Goal: Information Seeking & Learning: Learn about a topic

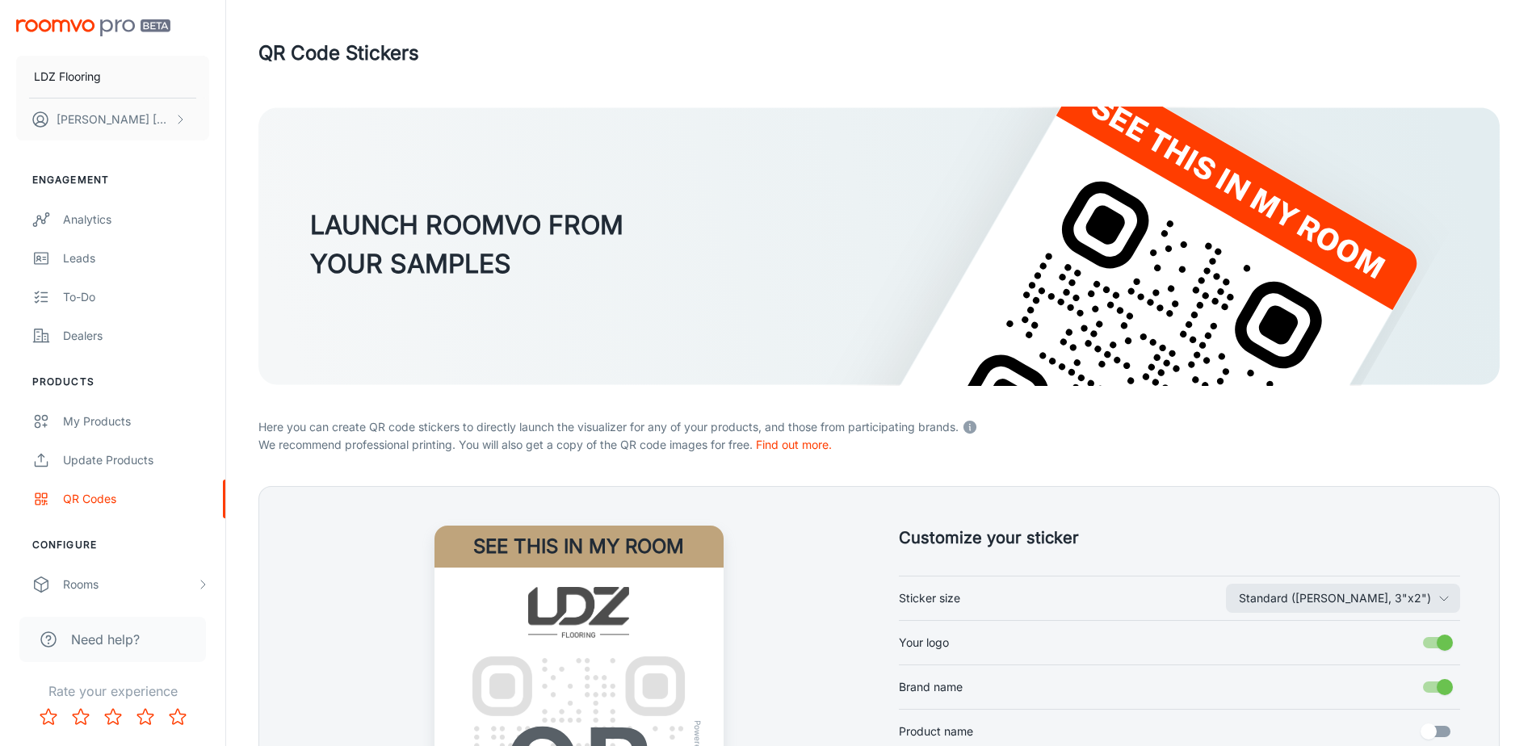
scroll to position [317, 0]
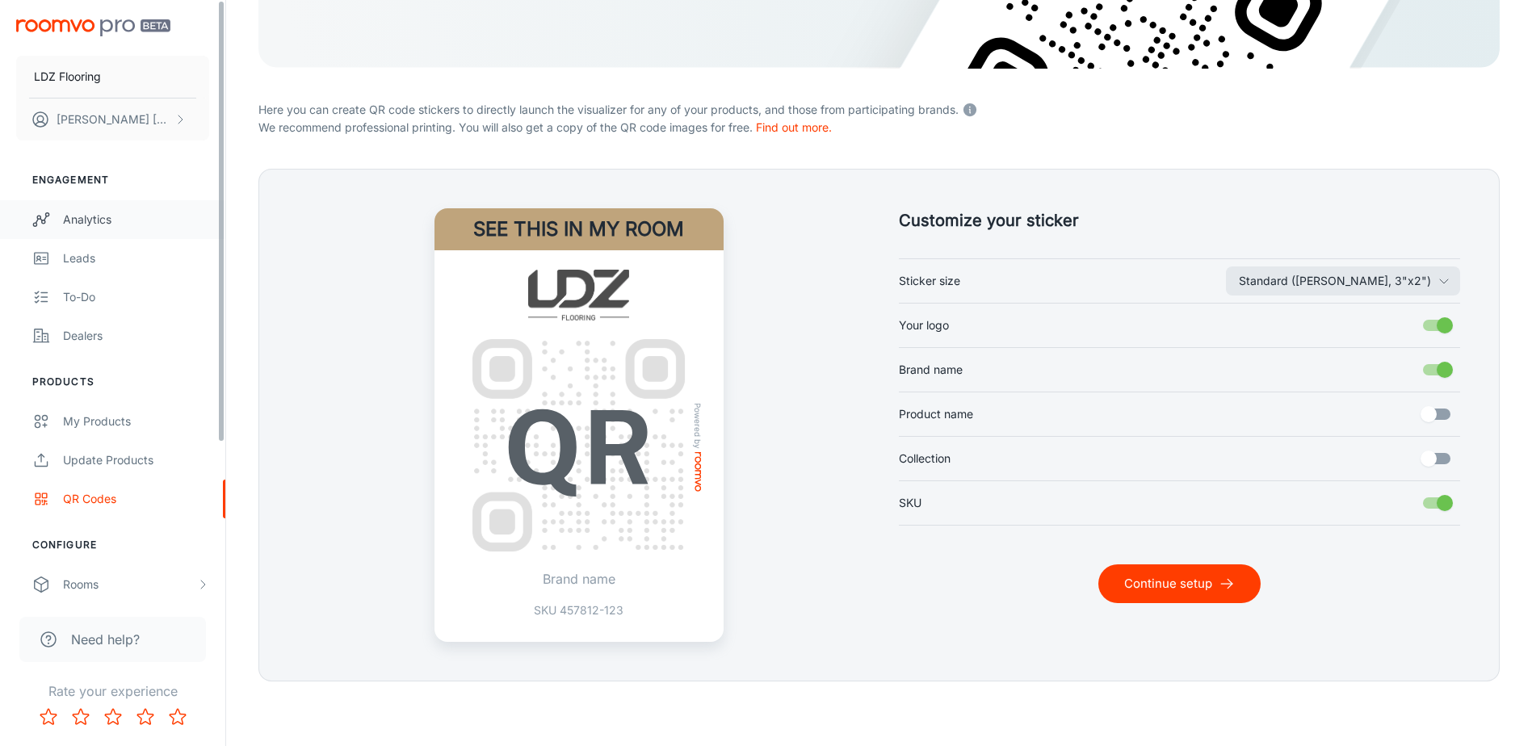
click at [74, 224] on div "Analytics" at bounding box center [136, 220] width 146 height 18
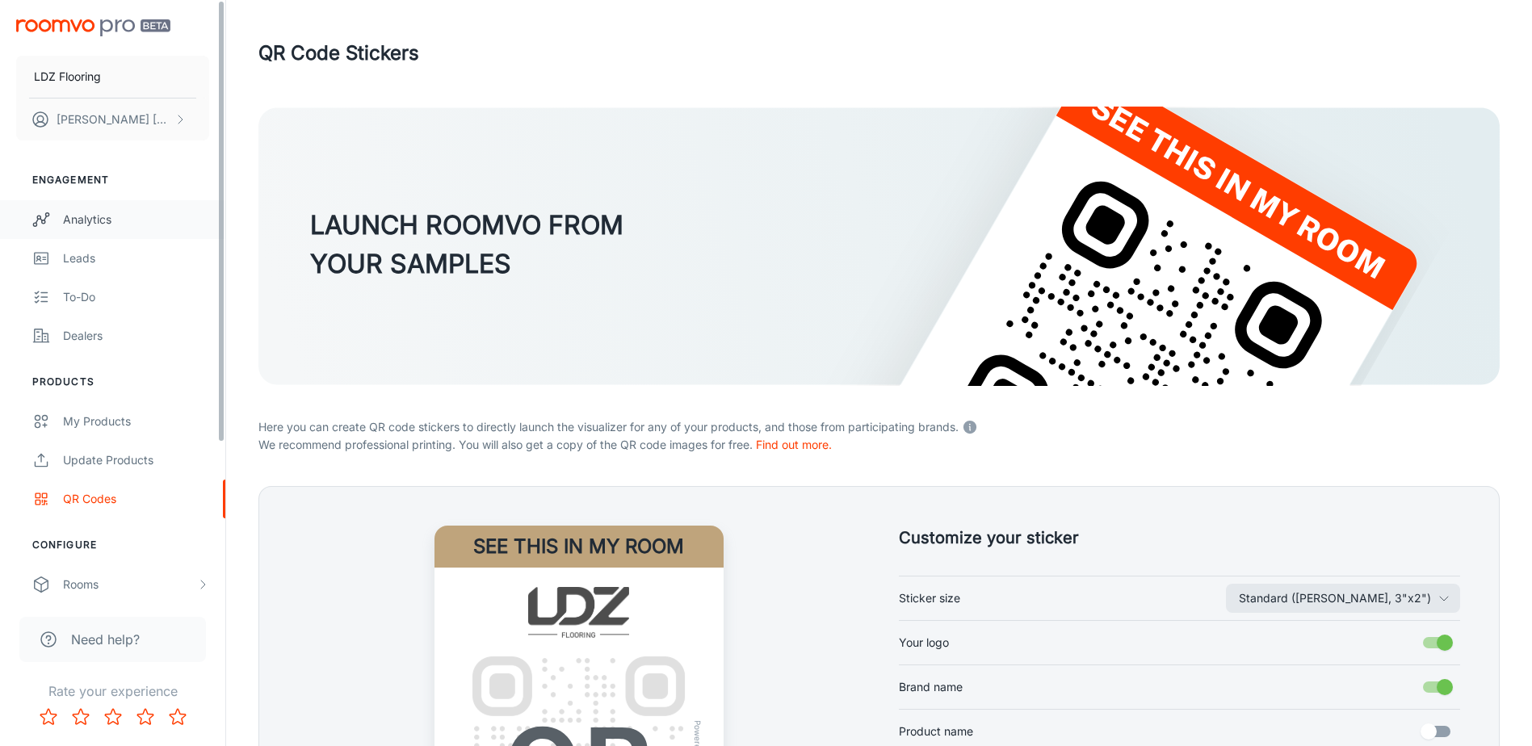
click at [97, 216] on div "Analytics" at bounding box center [136, 220] width 146 height 18
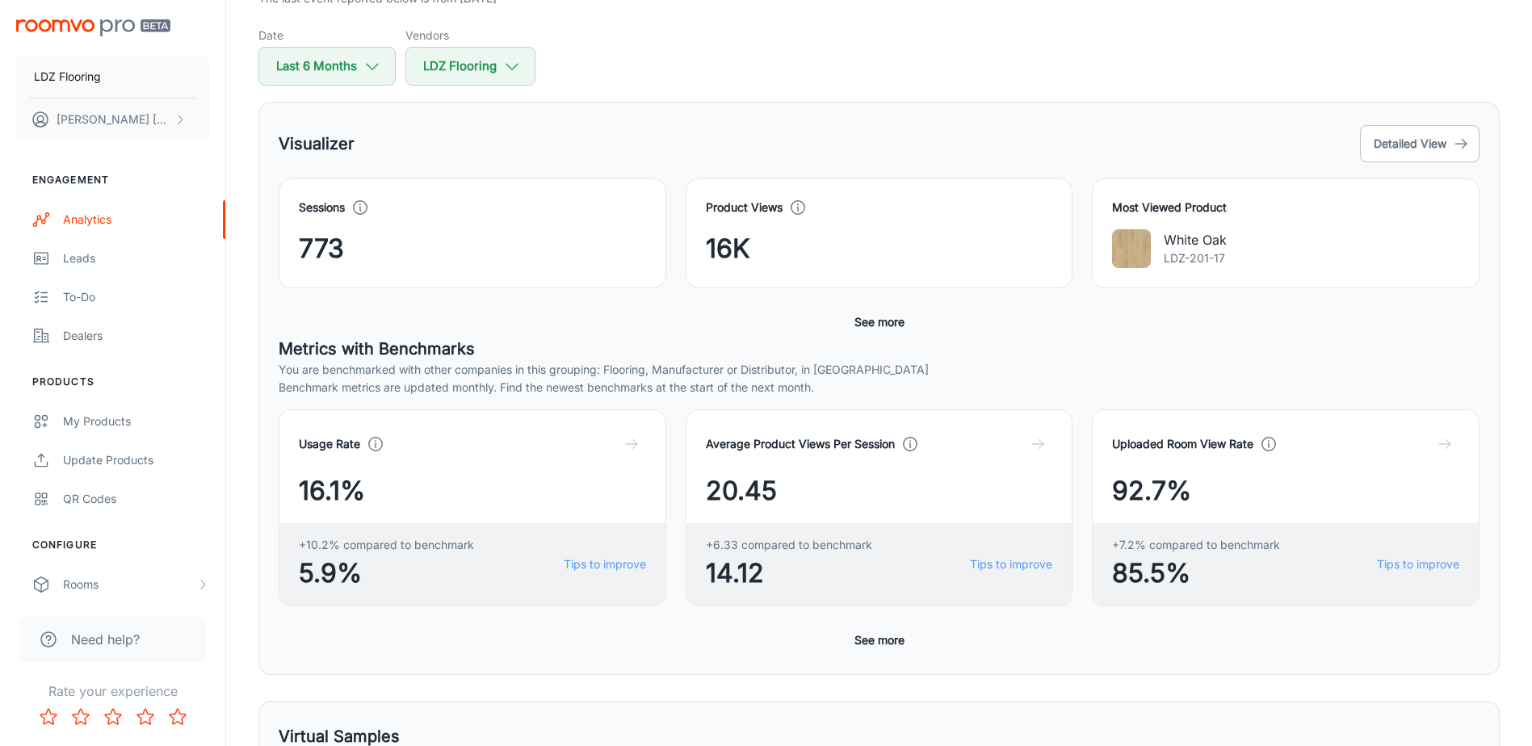
scroll to position [162, 0]
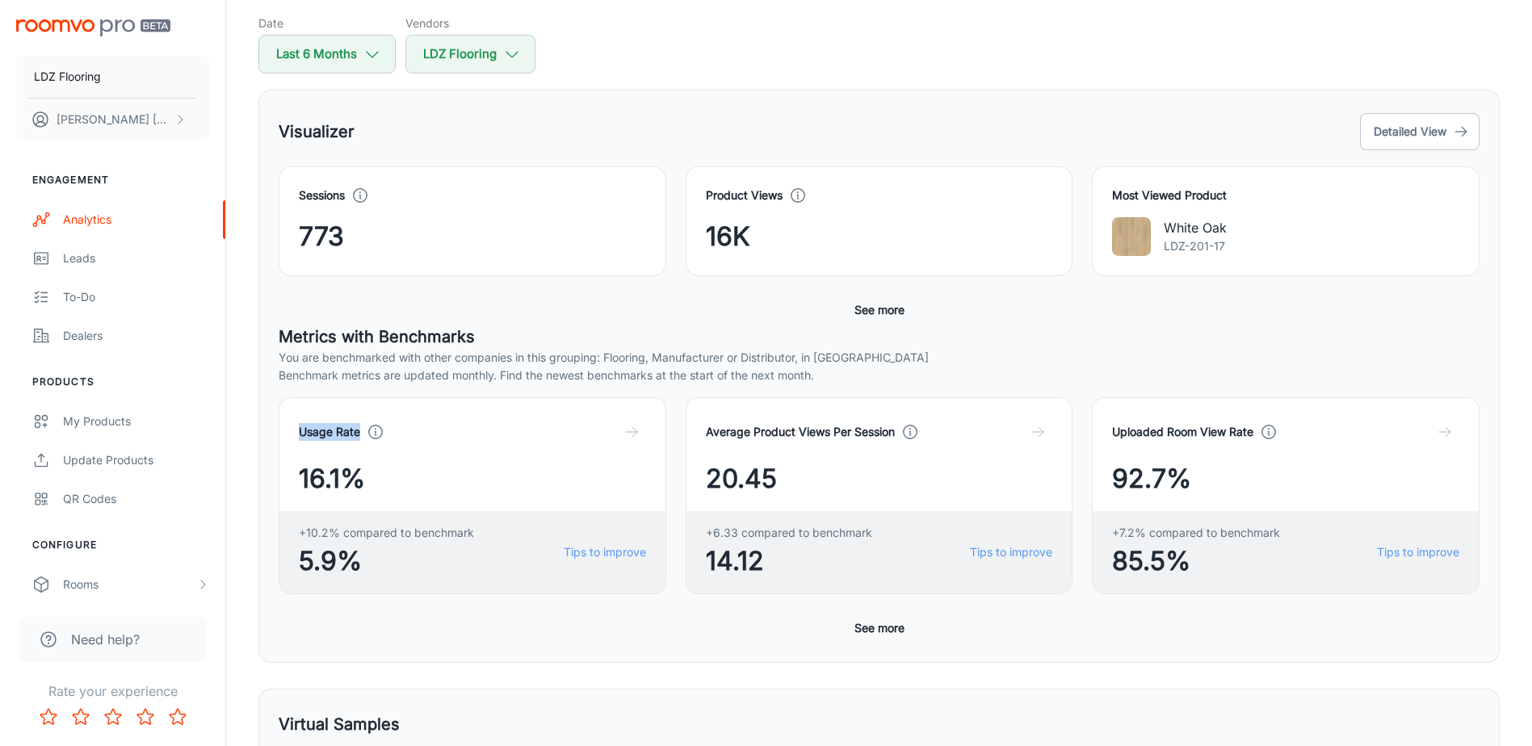
drag, startPoint x: 361, startPoint y: 434, endPoint x: 294, endPoint y: 436, distance: 67.0
click at [294, 436] on div "Usage Rate 16.1% +10.2% compared to benchmark 5.9% Tips to improve" at bounding box center [473, 495] width 388 height 197
copy h4 "Usage Rate"
drag, startPoint x: 894, startPoint y: 431, endPoint x: 689, endPoint y: 419, distance: 205.5
click at [689, 419] on div "Average Product Views Per Session 20.45 +6.33 compared to benchmark 14.12 Tips …" at bounding box center [880, 495] width 388 height 197
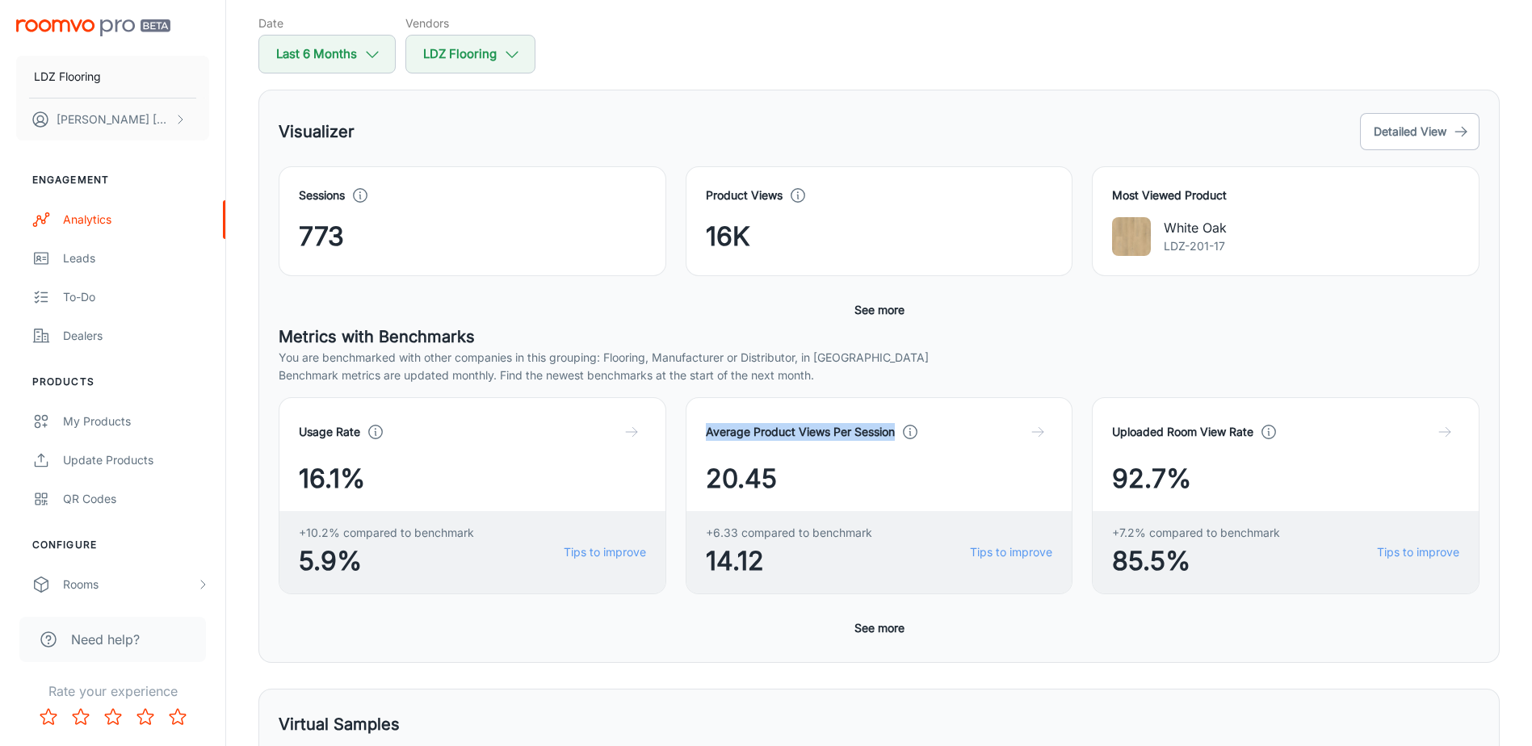
copy h4 "Average Product Views Per Session"
click at [837, 432] on h4 "Average Product Views Per Session" at bounding box center [800, 432] width 189 height 18
drag, startPoint x: 900, startPoint y: 434, endPoint x: 703, endPoint y: 426, distance: 196.4
click at [703, 426] on div "Average Product Views Per Session 20.45 +6.33 compared to benchmark 14.12 Tips …" at bounding box center [880, 495] width 388 height 197
copy h4 "Average Product Views Per Session"
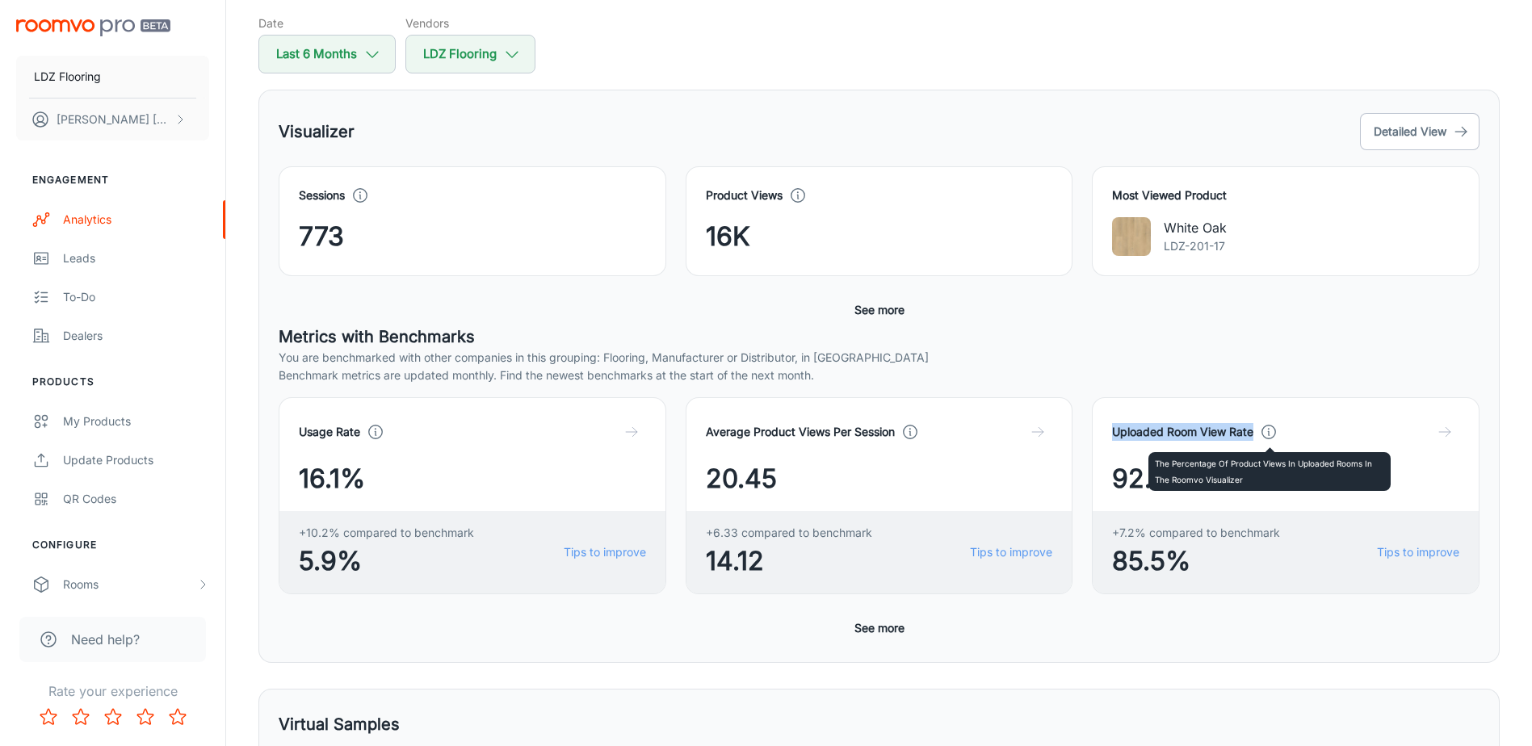
drag, startPoint x: 1173, startPoint y: 434, endPoint x: 1261, endPoint y: 434, distance: 88.8
click at [1261, 434] on div "Uploaded Room View Rate" at bounding box center [1195, 432] width 166 height 18
copy h4 "Uploaded Room View Rate"
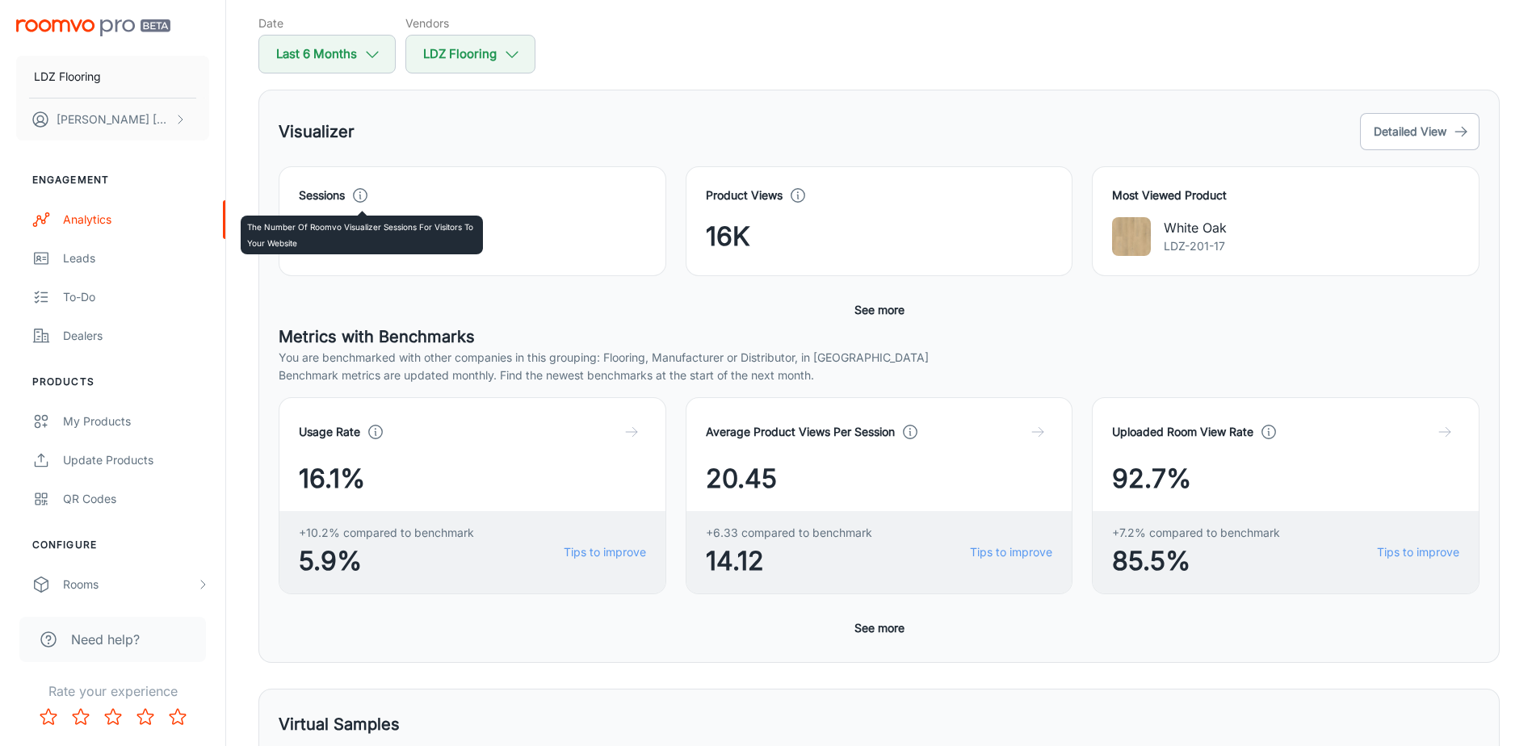
click at [361, 196] on icon at bounding box center [360, 196] width 18 height 18
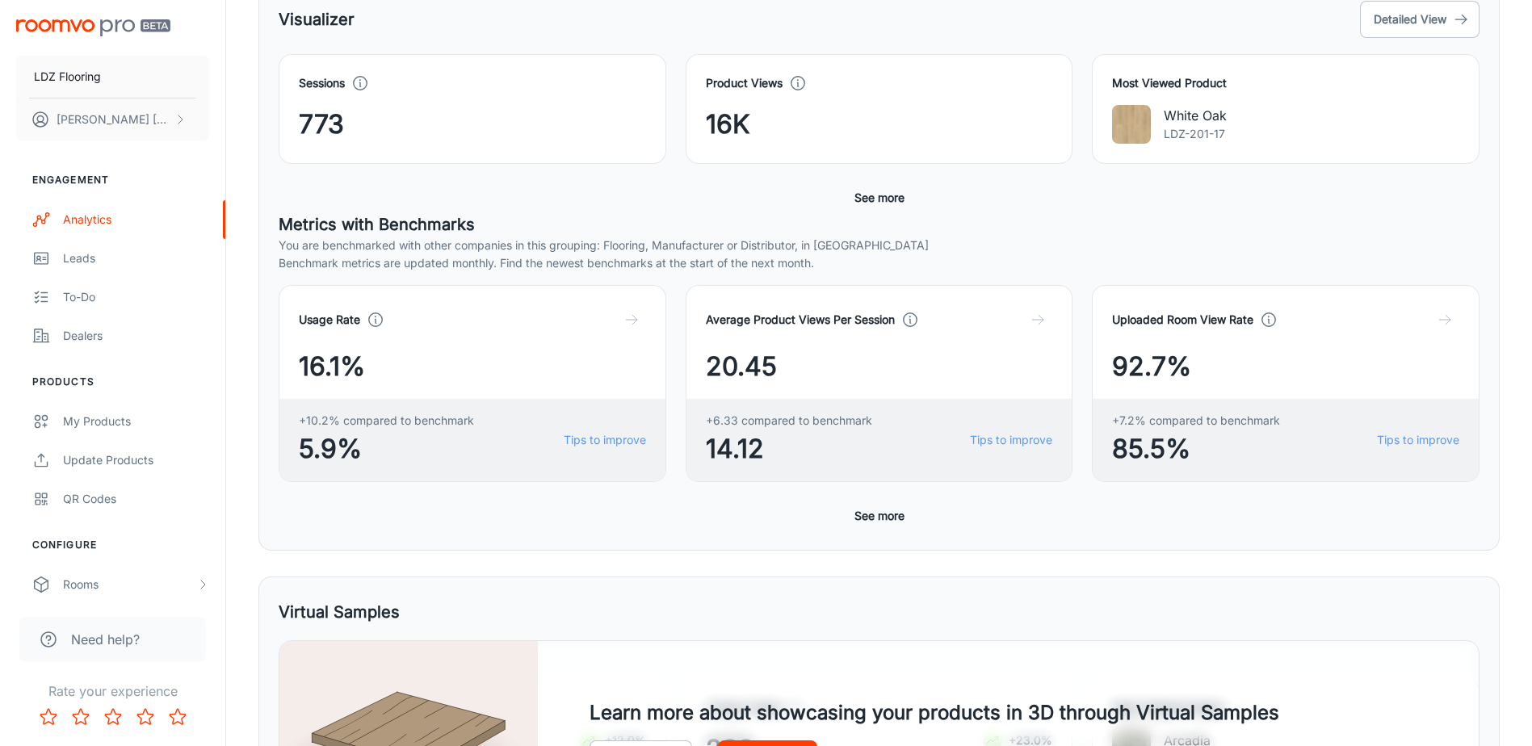
scroll to position [485, 0]
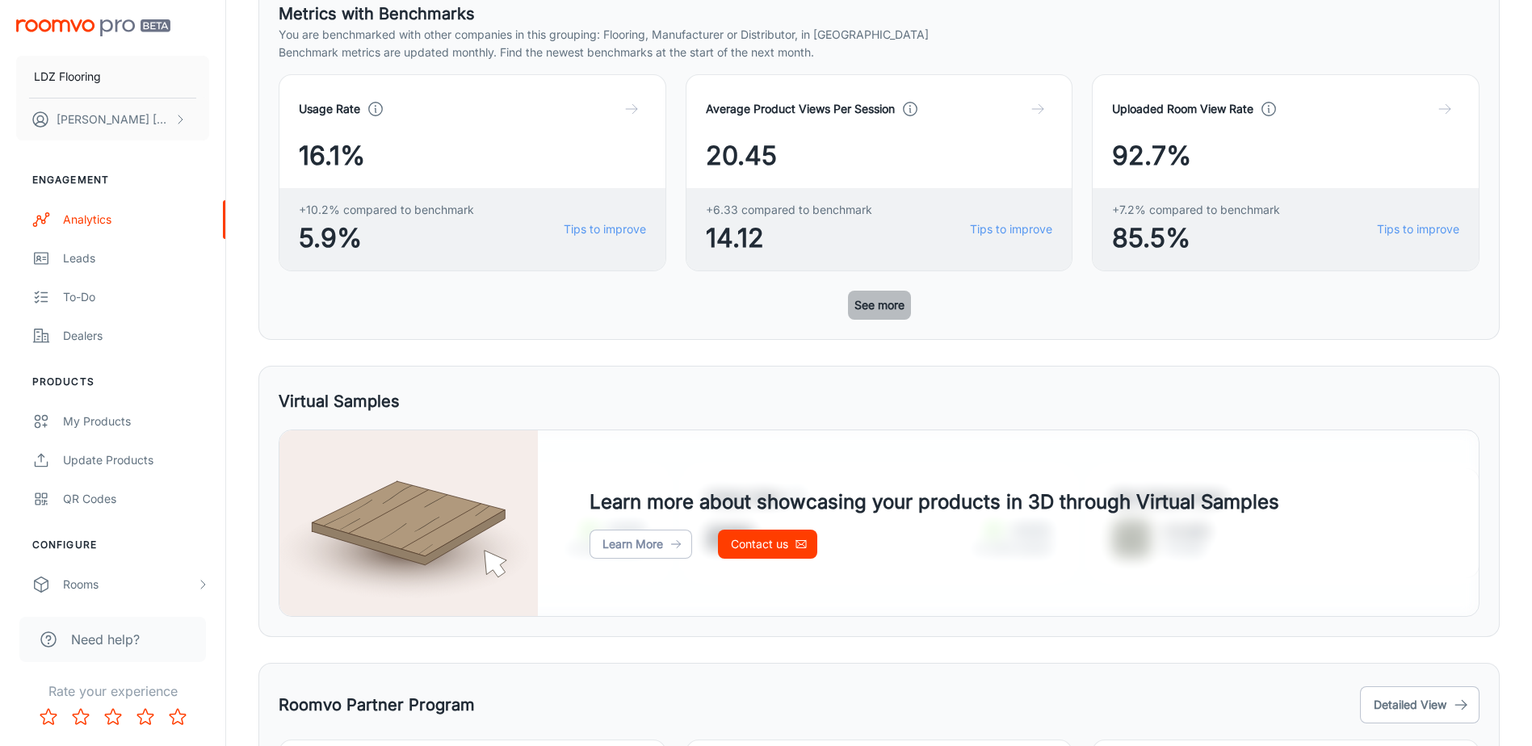
click at [896, 298] on button "See more" at bounding box center [879, 305] width 63 height 29
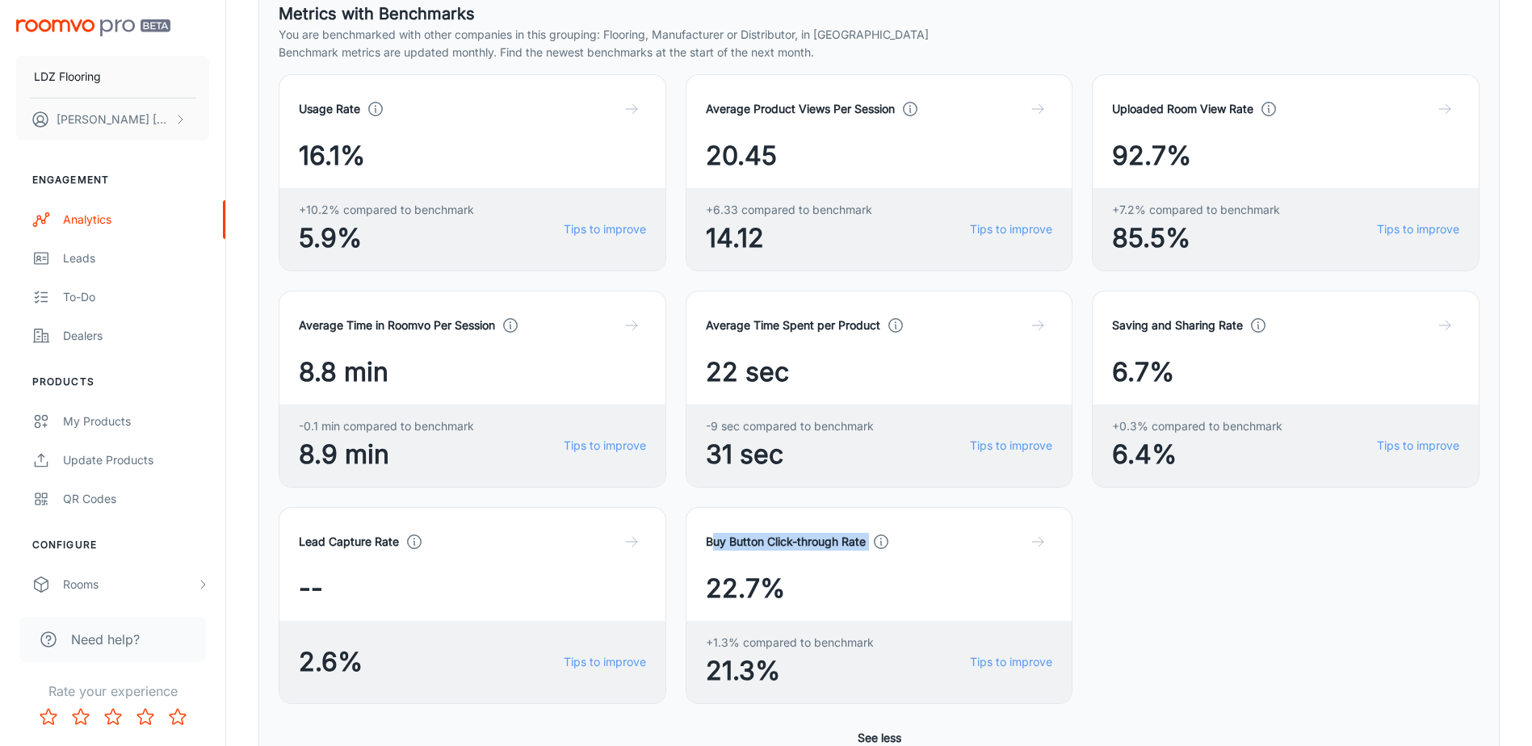
drag, startPoint x: 725, startPoint y: 541, endPoint x: 972, endPoint y: 550, distance: 247.3
click at [972, 550] on div "Buy Button Click-through Rate" at bounding box center [879, 541] width 347 height 29
drag, startPoint x: 972, startPoint y: 550, endPoint x: 785, endPoint y: 577, distance: 189.2
click at [785, 577] on div "22.7%" at bounding box center [879, 588] width 347 height 39
drag, startPoint x: 705, startPoint y: 542, endPoint x: 857, endPoint y: 551, distance: 152.1
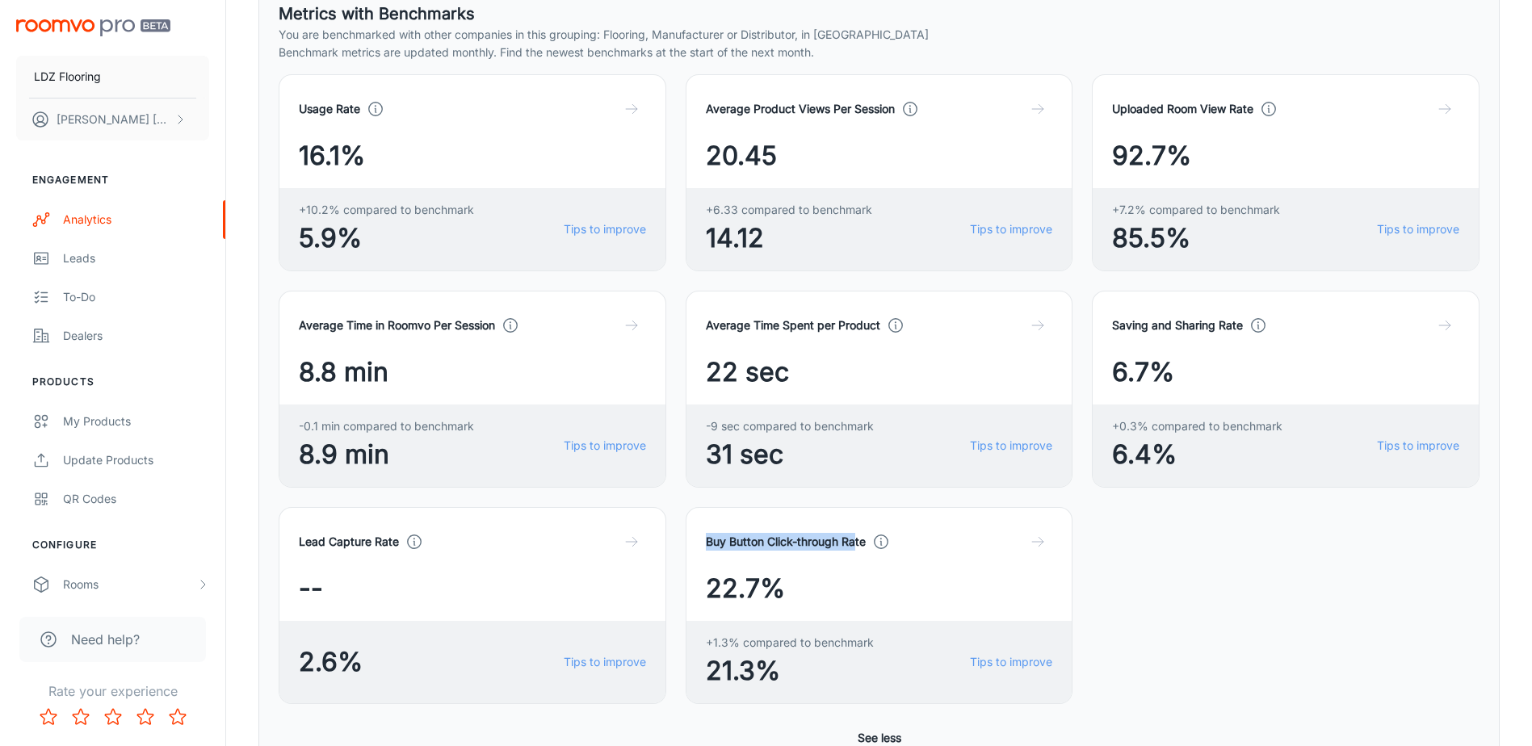
click at [857, 551] on div "Buy Button Click-through Rate" at bounding box center [879, 541] width 347 height 29
drag, startPoint x: 857, startPoint y: 551, endPoint x: 745, endPoint y: 606, distance: 124.6
click at [745, 612] on div "Buy Button Click-through Rate 22.7% +1.3% compared to benchmark 21.3% Tips to i…" at bounding box center [880, 605] width 388 height 197
click at [345, 544] on h4 "Lead Capture Rate" at bounding box center [349, 542] width 100 height 18
click at [995, 449] on link "Tips to improve" at bounding box center [1011, 446] width 82 height 18
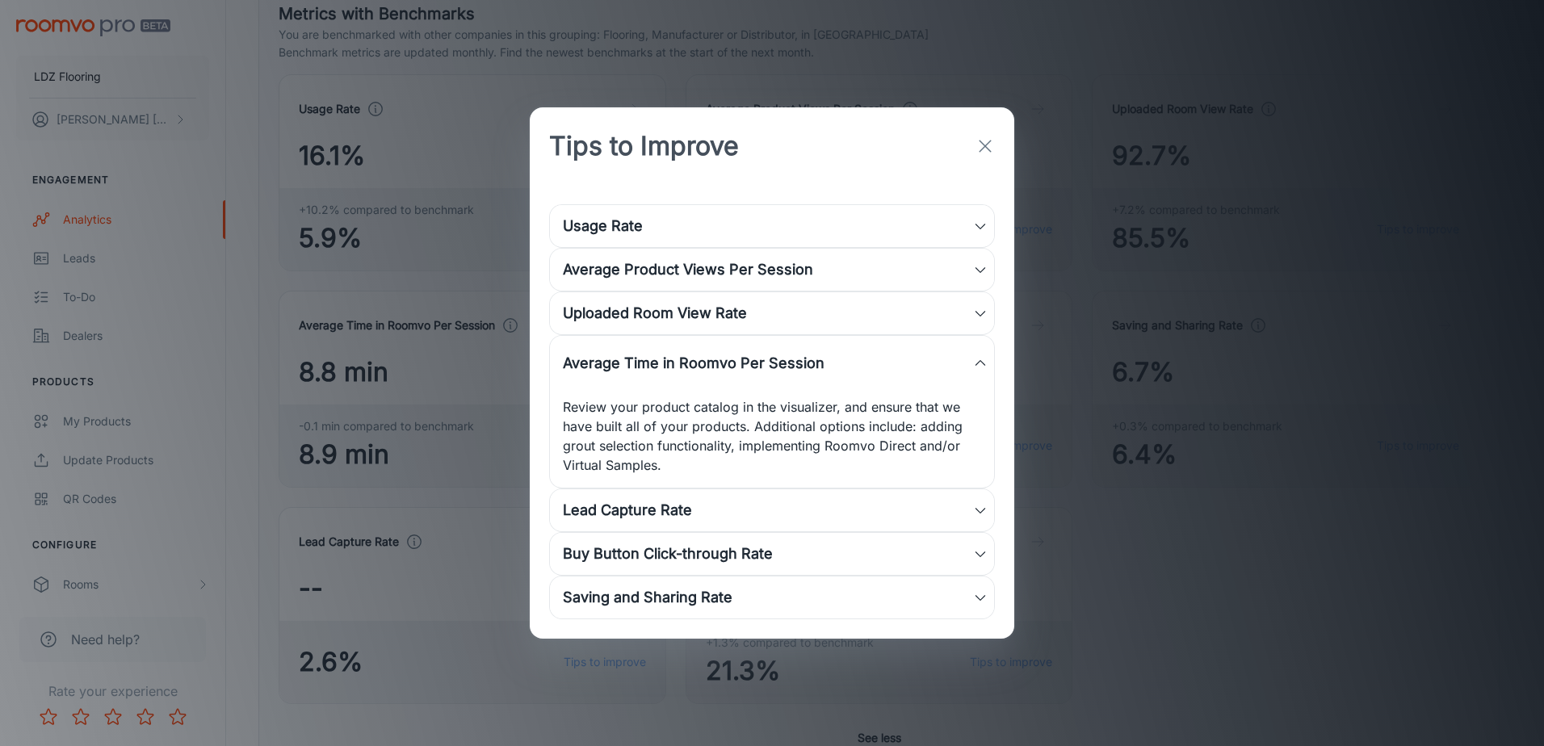
click at [979, 145] on icon "button" at bounding box center [985, 145] width 19 height 19
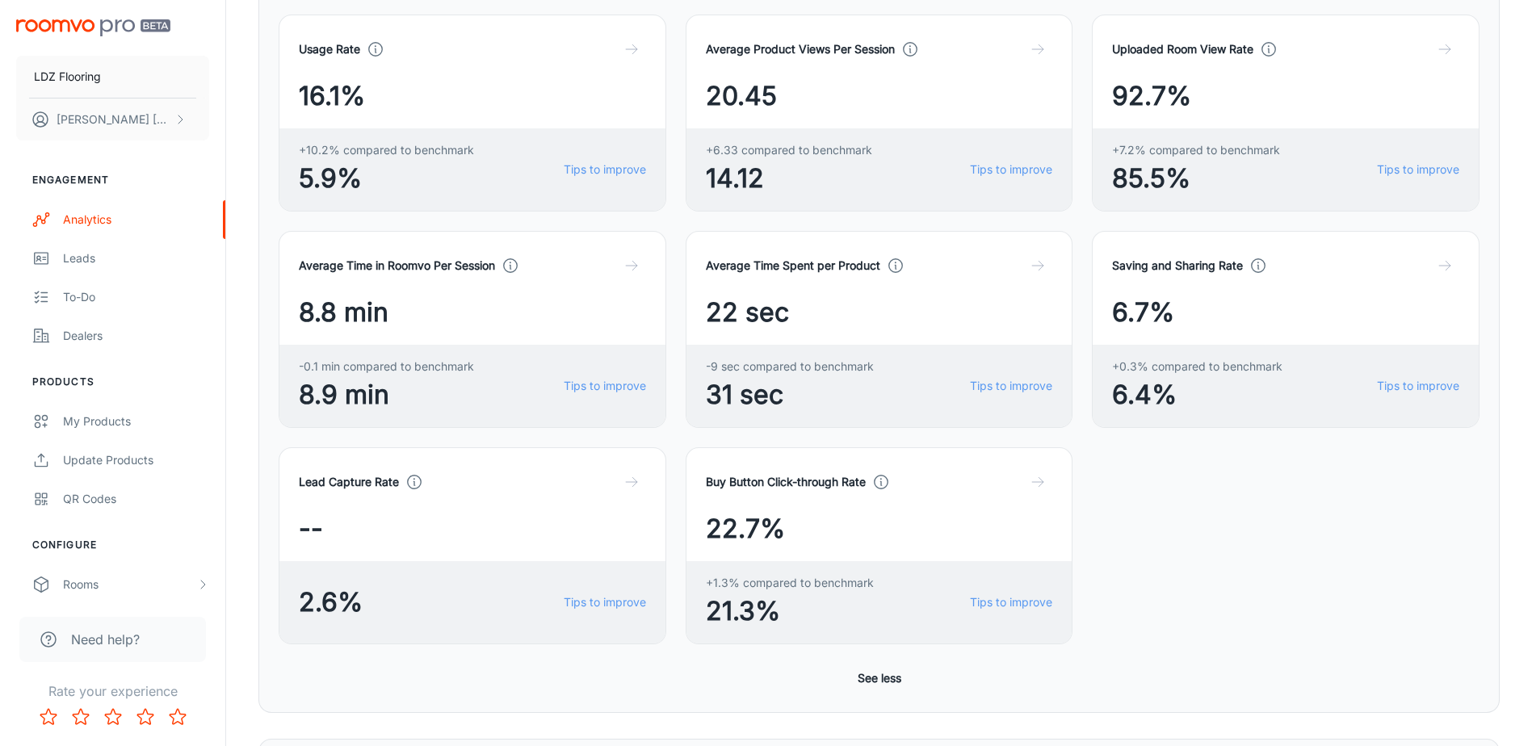
scroll to position [646, 0]
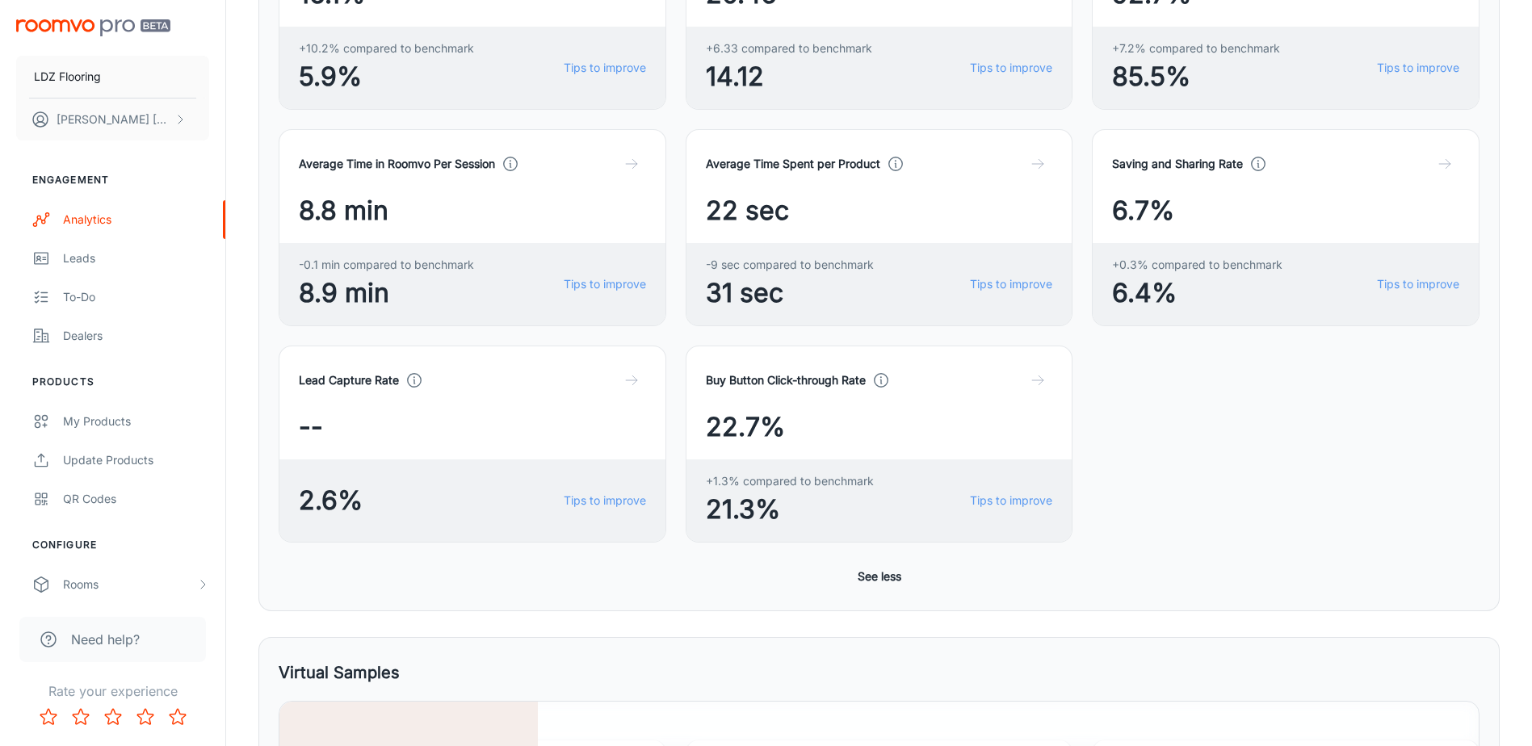
click at [1216, 207] on div "6.7%" at bounding box center [1285, 210] width 347 height 39
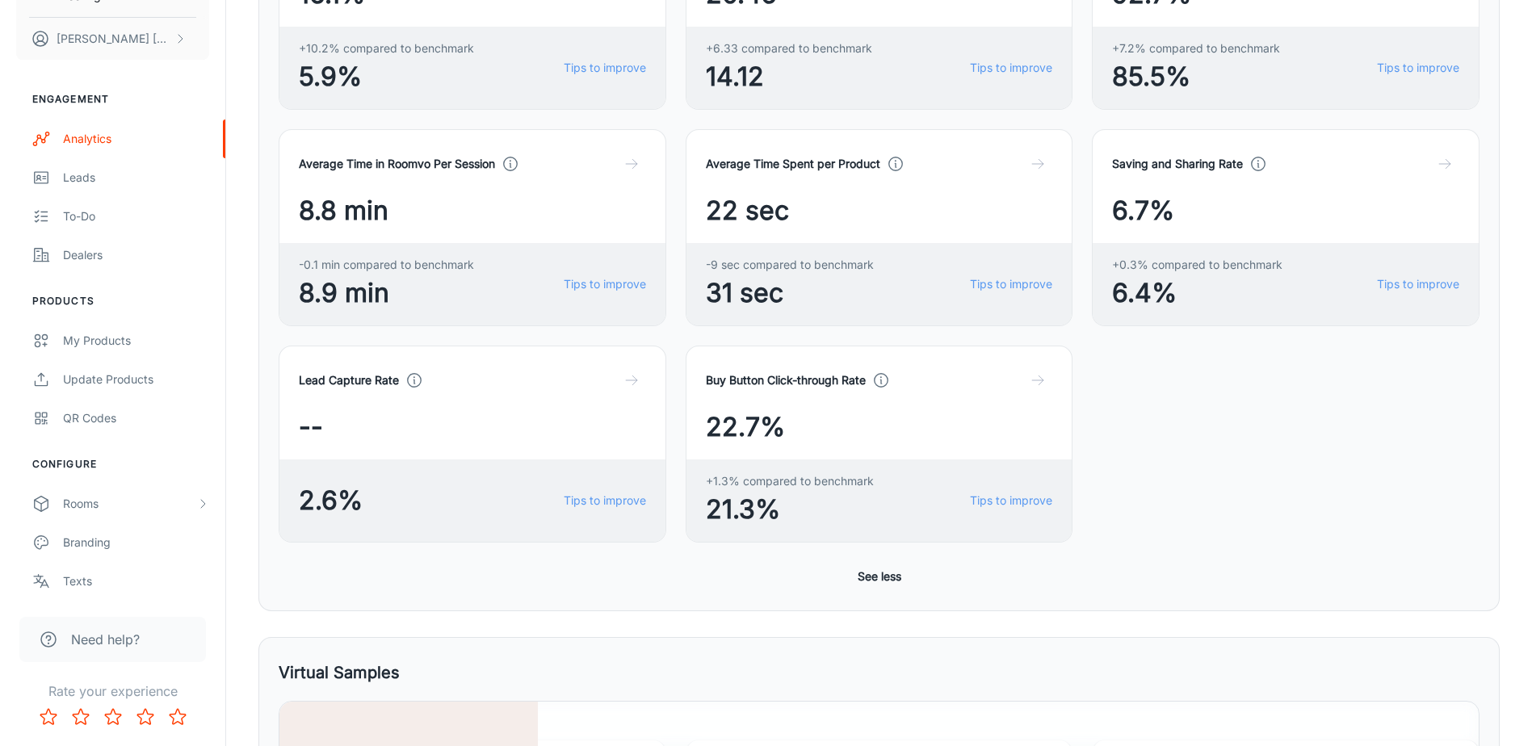
scroll to position [565, 0]
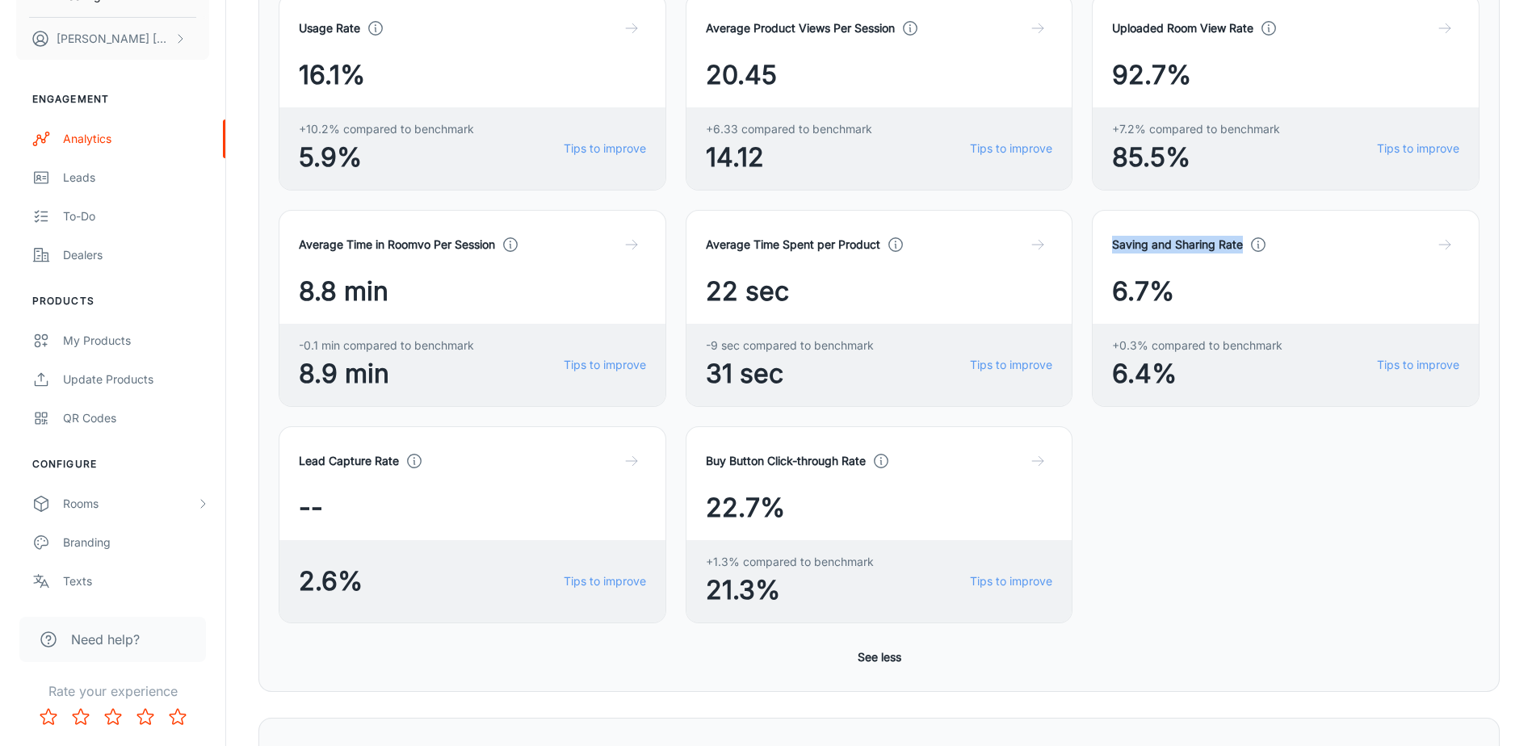
drag, startPoint x: 1114, startPoint y: 243, endPoint x: 1244, endPoint y: 244, distance: 130.0
click at [1244, 244] on div "Saving and Sharing Rate" at bounding box center [1189, 245] width 155 height 18
copy h4 "Saving and Sharing Rate"
click at [1354, 481] on div "Average Time in Roomvo Per Session 8.8 min -0.1 min compared to benchmark 8.9 m…" at bounding box center [869, 407] width 1220 height 433
drag, startPoint x: 707, startPoint y: 464, endPoint x: 866, endPoint y: 472, distance: 158.5
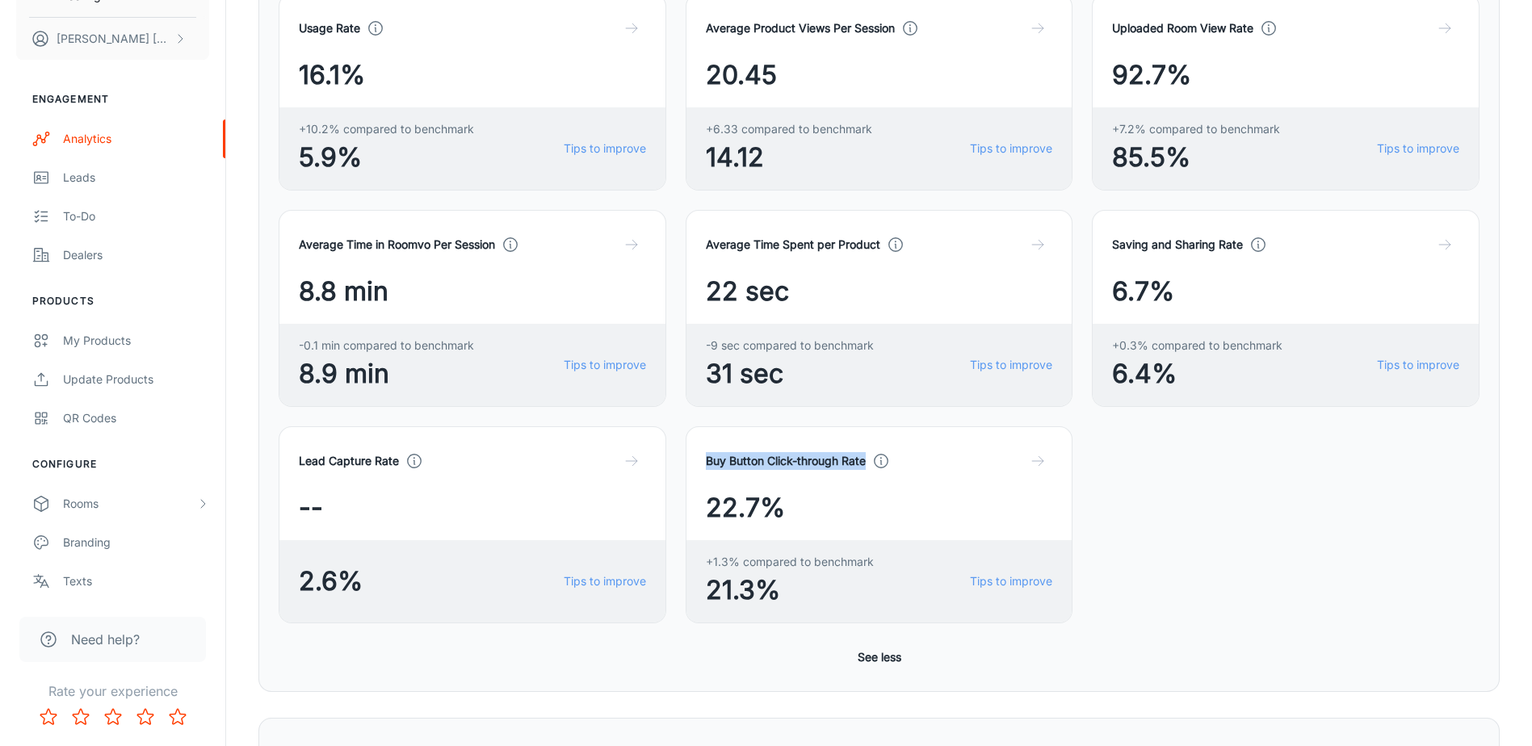
click at [866, 472] on div "Buy Button Click-through Rate" at bounding box center [879, 461] width 347 height 29
copy h4 "Buy Button Click-through Rate"
drag, startPoint x: 853, startPoint y: 510, endPoint x: 865, endPoint y: 488, distance: 25.7
click at [853, 510] on div "22.7%" at bounding box center [879, 508] width 347 height 39
drag, startPoint x: 879, startPoint y: 244, endPoint x: 692, endPoint y: 245, distance: 186.6
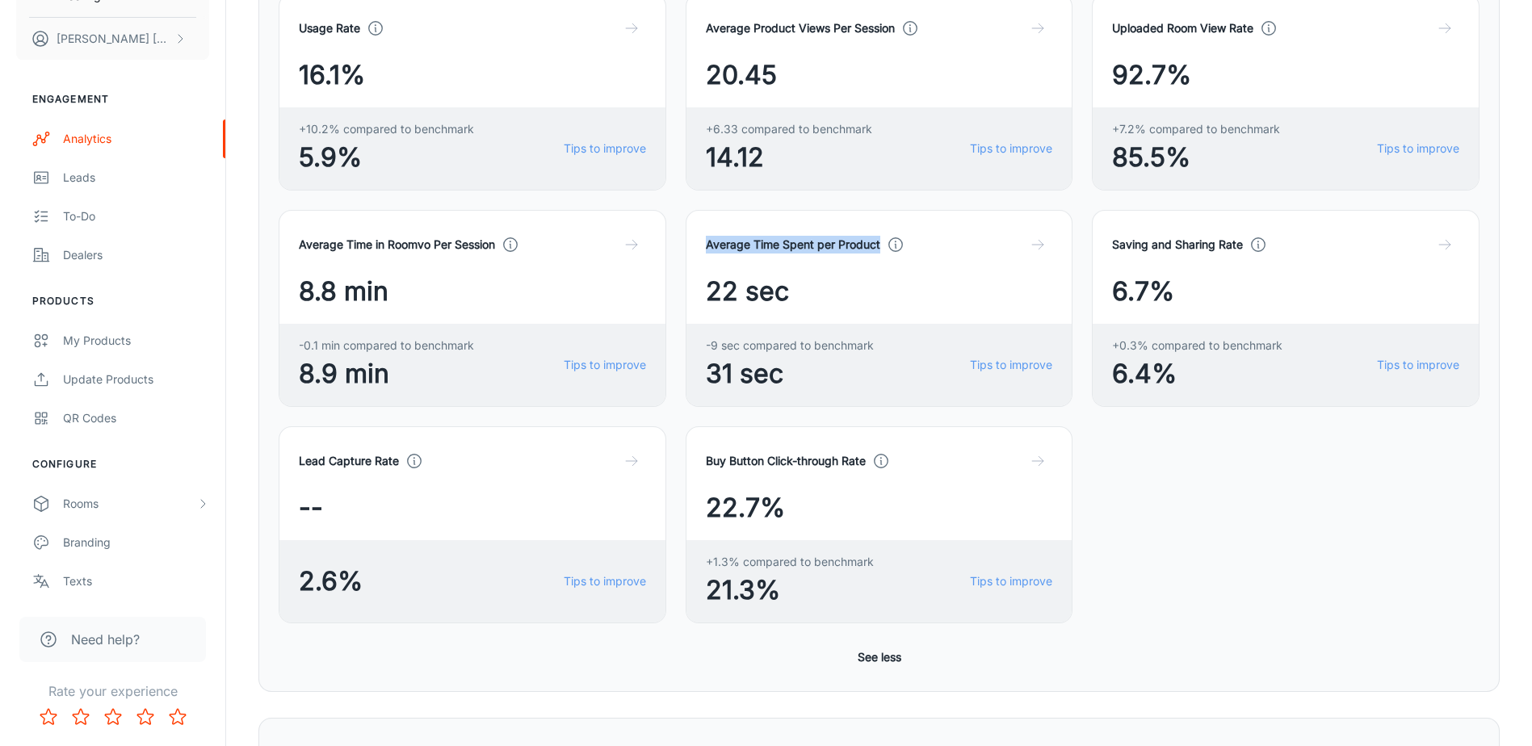
click at [692, 245] on div "Average Time Spent per Product 22 sec -9 sec compared to benchmark 31 sec Tips …" at bounding box center [880, 308] width 388 height 197
copy h4 "Average Time Spent per Product"
drag, startPoint x: 788, startPoint y: 294, endPoint x: 749, endPoint y: 293, distance: 39.6
click at [749, 293] on div "22 sec" at bounding box center [879, 291] width 347 height 39
drag, startPoint x: 749, startPoint y: 293, endPoint x: 704, endPoint y: 296, distance: 44.5
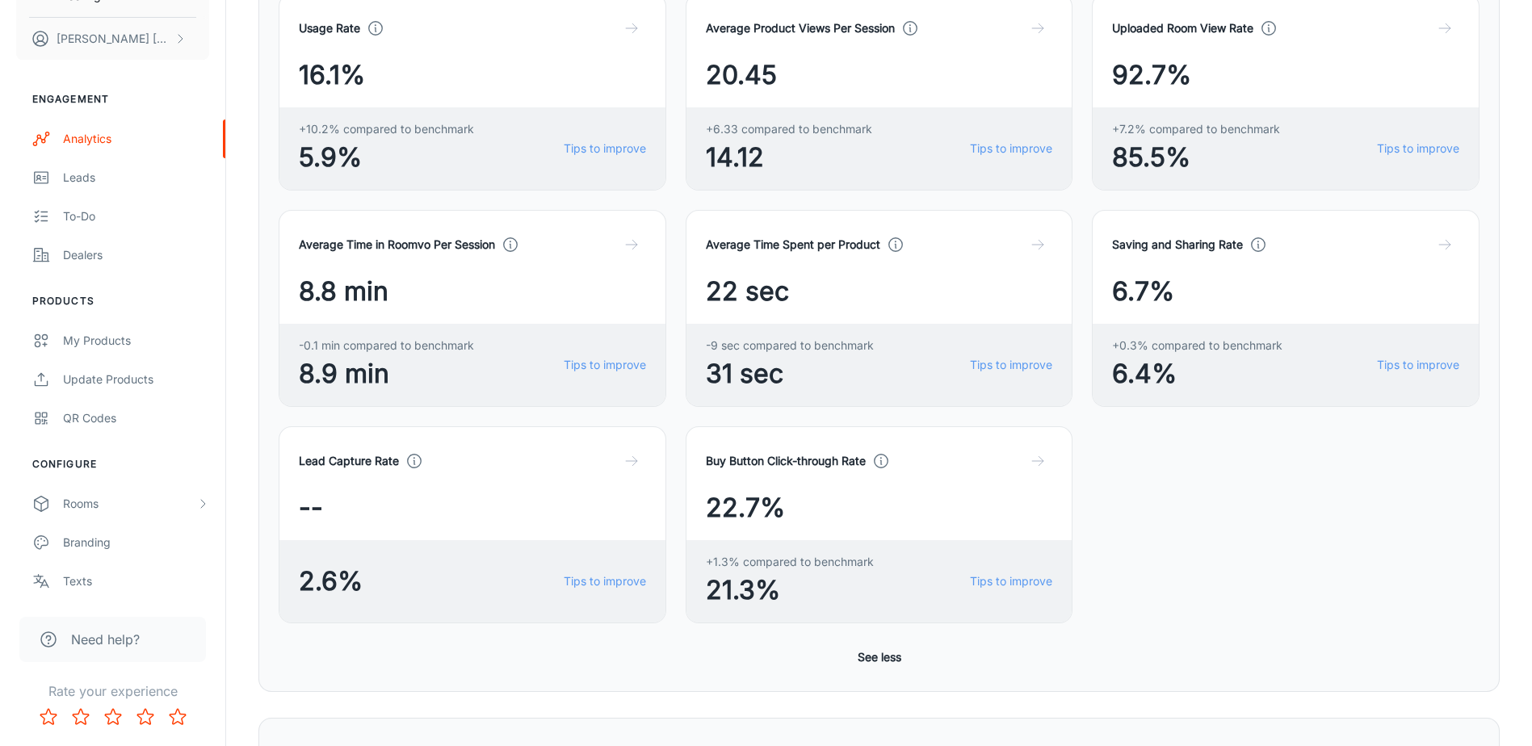
click at [704, 296] on div "Average Time Spent per Product 22 sec -9 sec compared to benchmark 31 sec Tips …" at bounding box center [880, 308] width 388 height 197
drag, startPoint x: 705, startPoint y: 286, endPoint x: 808, endPoint y: 288, distance: 103.4
click at [808, 288] on div "22 sec" at bounding box center [879, 291] width 347 height 39
click at [846, 363] on span "31 sec" at bounding box center [790, 374] width 168 height 39
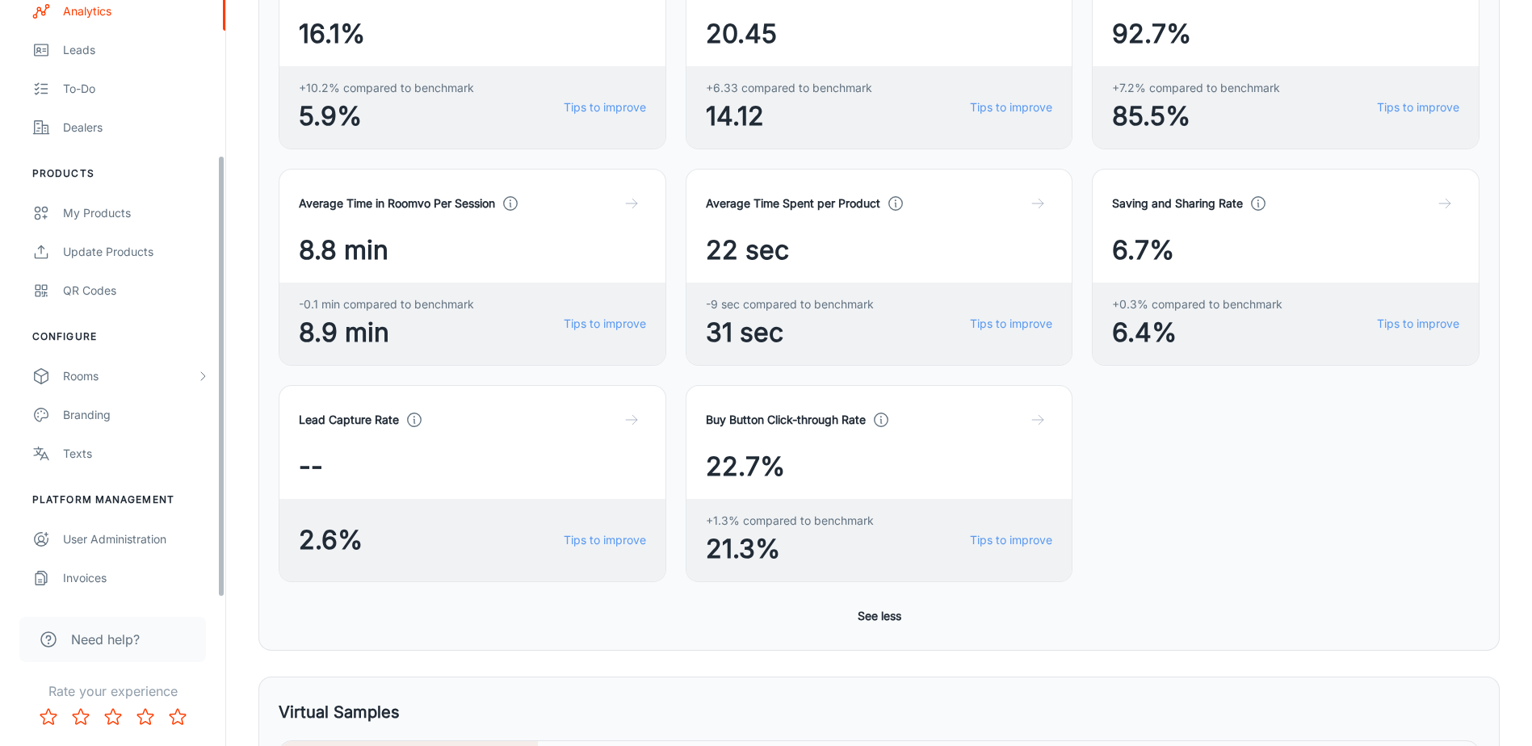
scroll to position [646, 0]
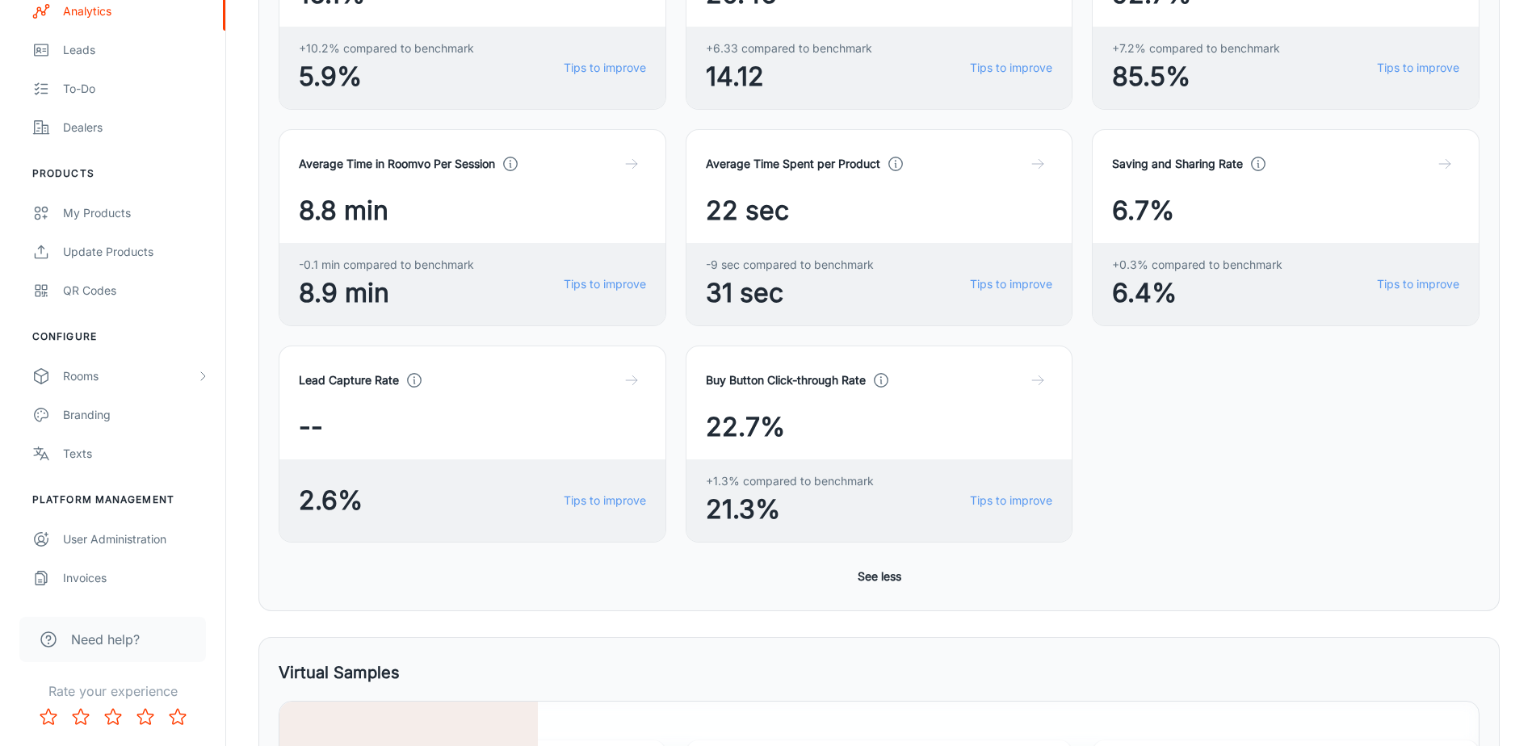
click at [803, 443] on div "22.7%" at bounding box center [879, 427] width 347 height 39
click at [302, 379] on h4 "Lead Capture Rate" at bounding box center [349, 380] width 100 height 18
drag, startPoint x: 297, startPoint y: 380, endPoint x: 405, endPoint y: 394, distance: 108.3
click at [405, 394] on div "Lead Capture Rate -- 2.6% Tips to improve" at bounding box center [473, 444] width 388 height 197
copy h4 "Lead Capture Rate"
